Goal: Task Accomplishment & Management: Use online tool/utility

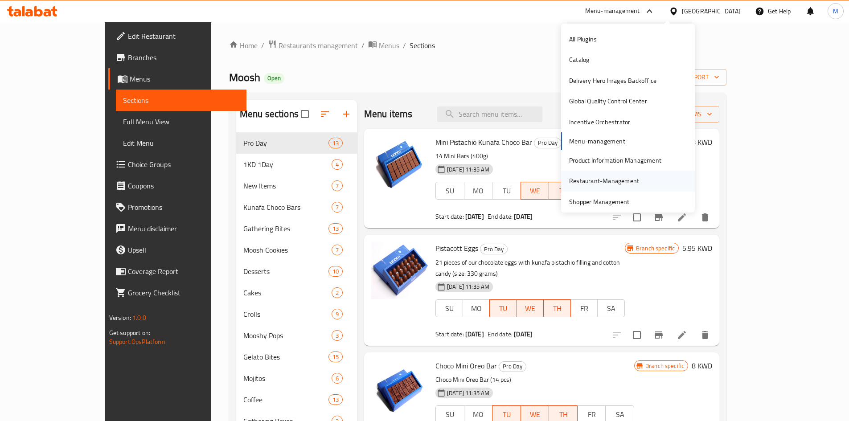
click at [616, 184] on div "Restaurant-Management" at bounding box center [604, 181] width 70 height 10
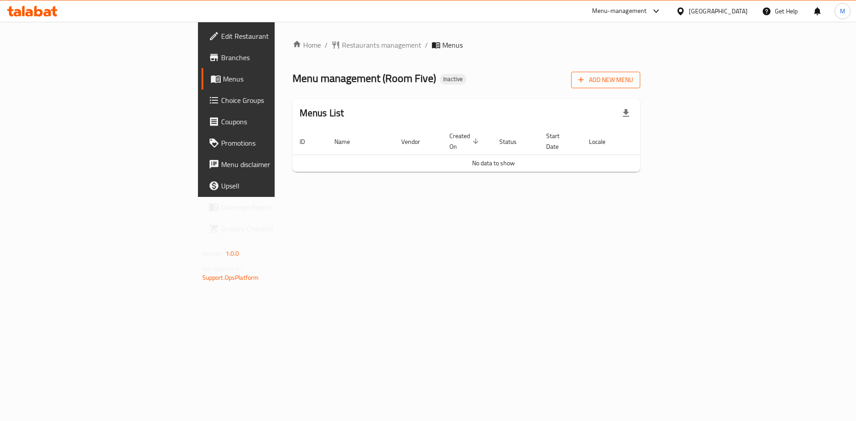
click at [633, 81] on span "Add New Menu" at bounding box center [605, 79] width 55 height 11
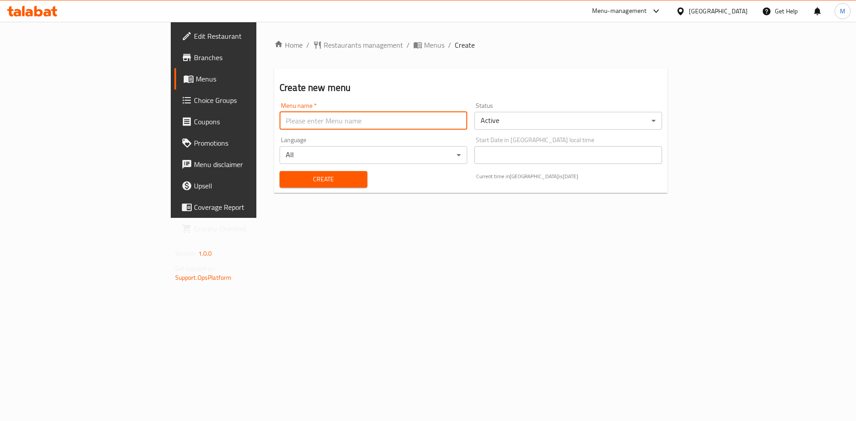
drag, startPoint x: 308, startPoint y: 117, endPoint x: 295, endPoint y: 125, distance: 15.2
click at [308, 117] on input "text" at bounding box center [374, 121] width 188 height 18
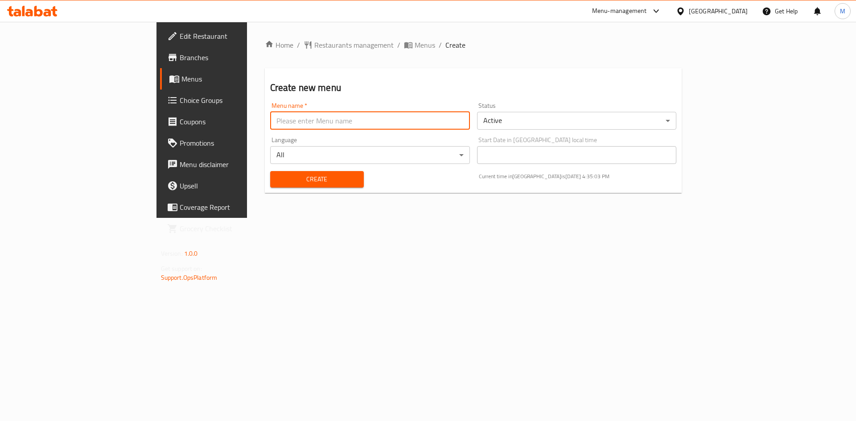
type input "new"
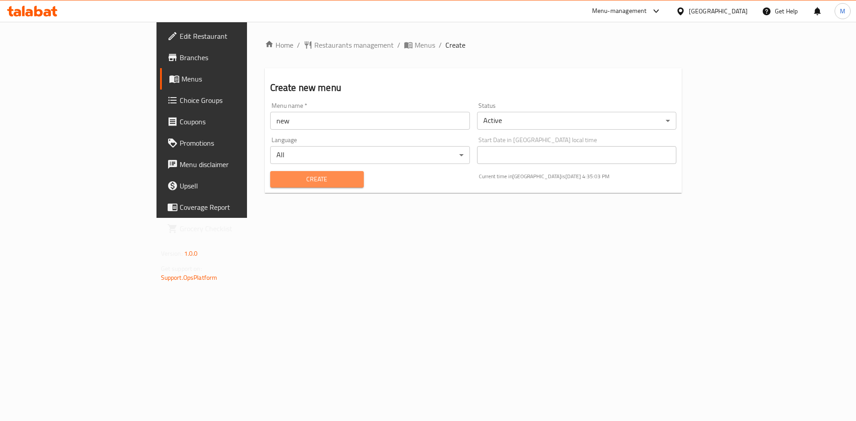
click at [277, 179] on span "Create" at bounding box center [316, 179] width 79 height 11
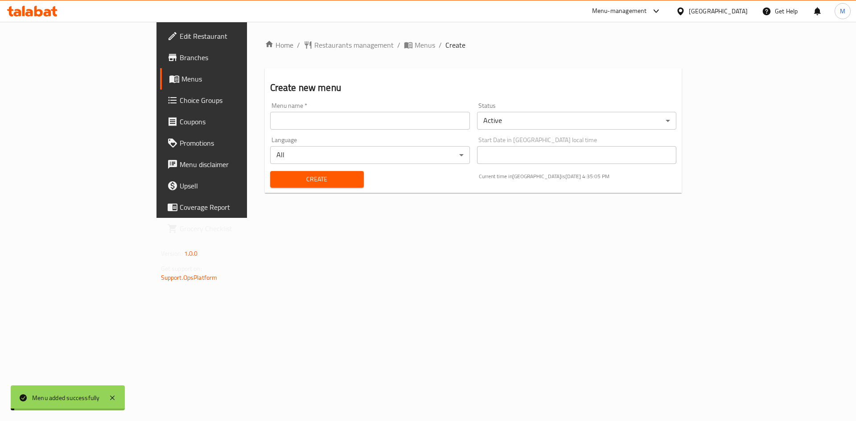
click at [415, 45] on span "Menus" at bounding box center [425, 45] width 21 height 11
